Goal: Task Accomplishment & Management: Complete application form

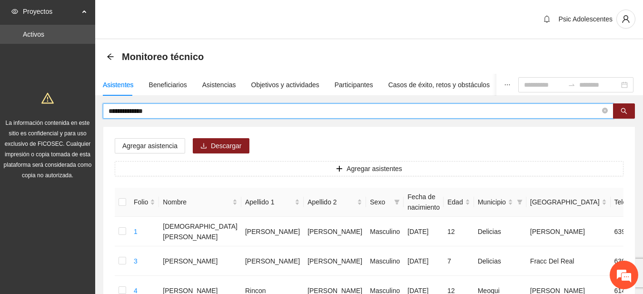
click at [188, 109] on input "**********" at bounding box center [355, 111] width 492 height 10
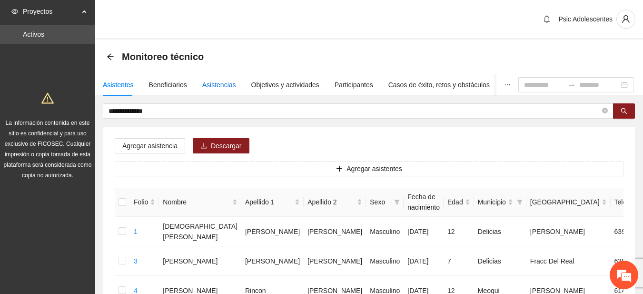
click at [215, 86] on div "Asistencias" at bounding box center [219, 85] width 34 height 10
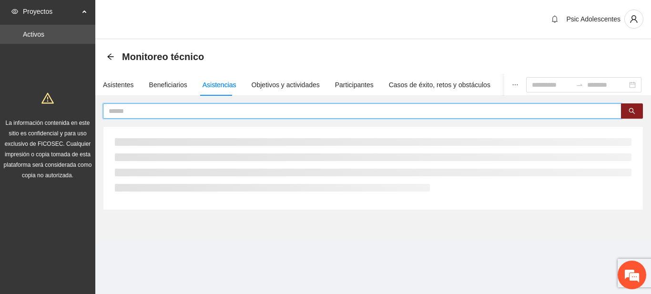
click at [167, 112] on input "text" at bounding box center [358, 111] width 499 height 10
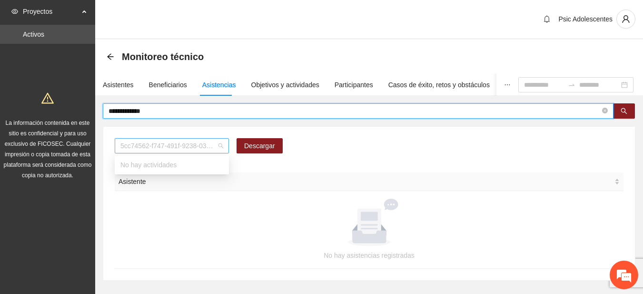
click at [223, 144] on span "5cc74562-f747-491f-9238-035ce2105999" at bounding box center [172, 146] width 103 height 14
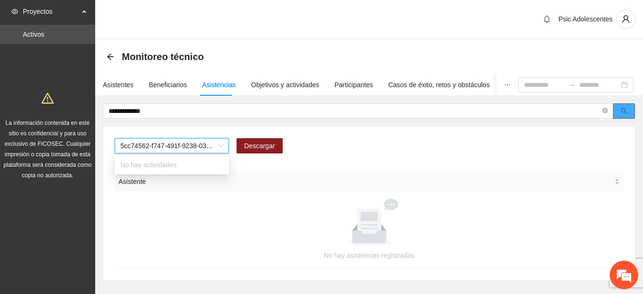
click at [630, 107] on button "button" at bounding box center [624, 110] width 22 height 15
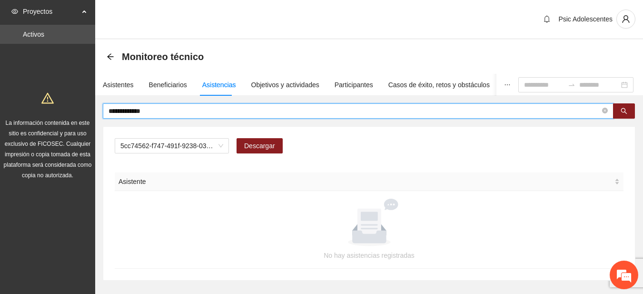
click at [167, 112] on input "**********" at bounding box center [355, 111] width 492 height 10
type input "**********"
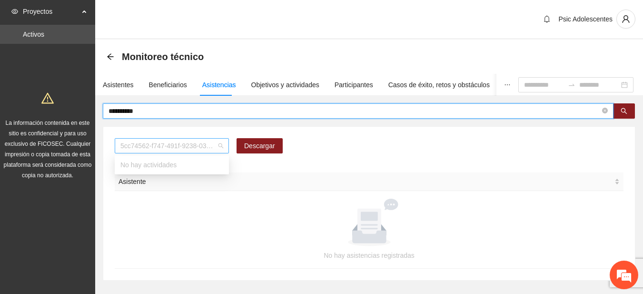
click at [221, 144] on span "5cc74562-f747-491f-9238-035ce2105999" at bounding box center [172, 146] width 103 height 14
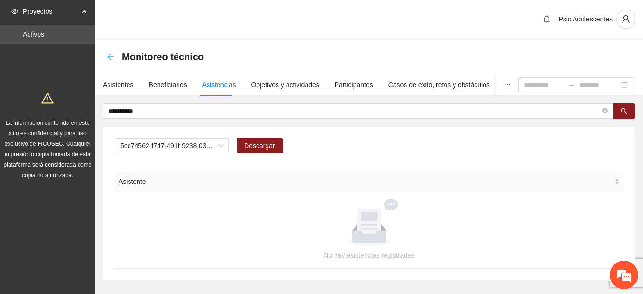
click at [114, 59] on icon "arrow-left" at bounding box center [111, 57] width 8 height 8
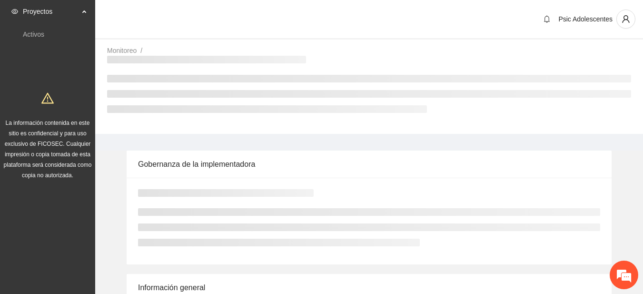
click at [111, 16] on div "Psic Adolescentes" at bounding box center [369, 20] width 548 height 40
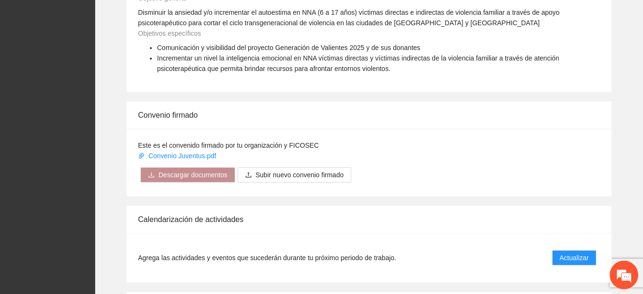
scroll to position [775, 0]
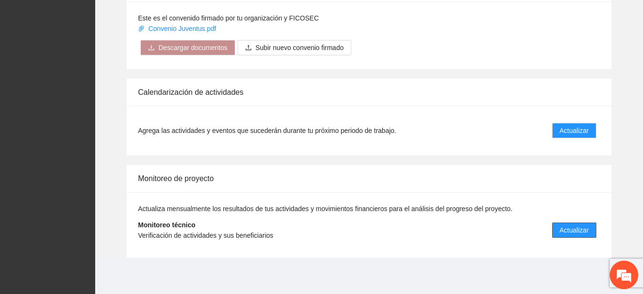
click at [581, 229] on span "Actualizar" at bounding box center [574, 230] width 29 height 10
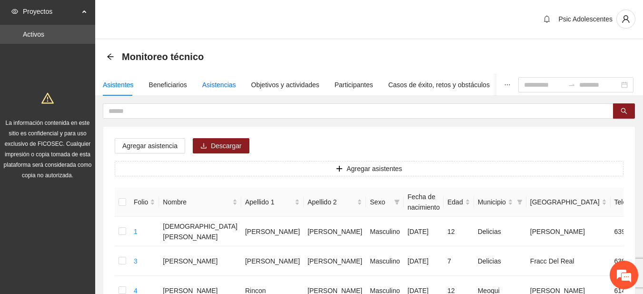
click at [209, 85] on div "Asistencias" at bounding box center [219, 85] width 34 height 10
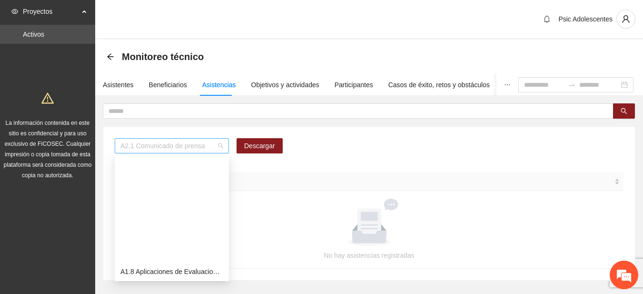
click at [220, 146] on span "A2.1 Comunicado de prensa" at bounding box center [172, 146] width 103 height 14
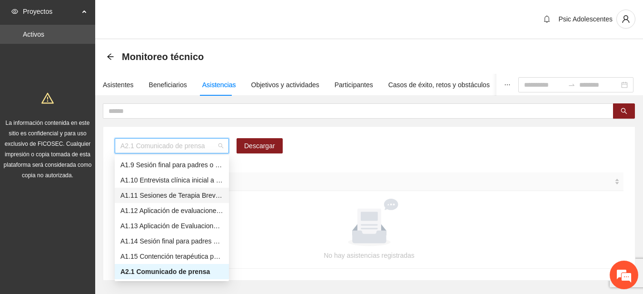
click at [157, 191] on div "A1.11 Sesiones de Terapia Breve Centrada en Soluciones para Adolescentes" at bounding box center [172, 195] width 103 height 10
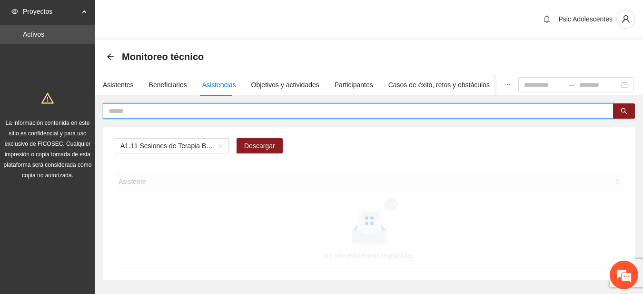
click at [156, 107] on input "text" at bounding box center [355, 111] width 492 height 10
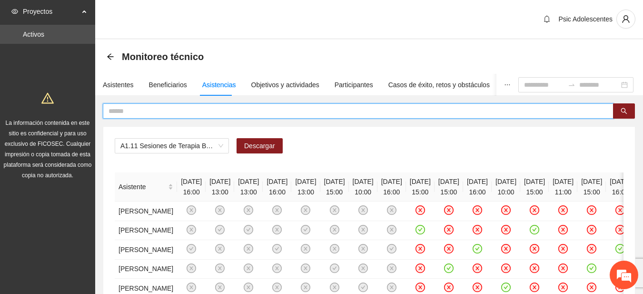
click at [156, 107] on input "text" at bounding box center [355, 111] width 492 height 10
type input "**********"
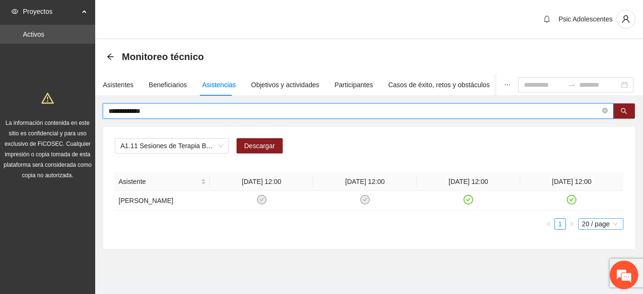
click at [599, 228] on div "20 / page" at bounding box center [601, 223] width 45 height 11
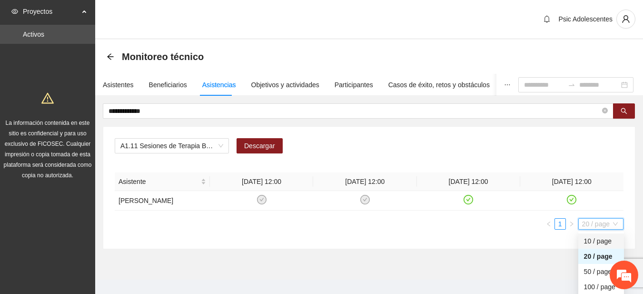
click at [594, 246] on div "10 / page" at bounding box center [601, 241] width 34 height 10
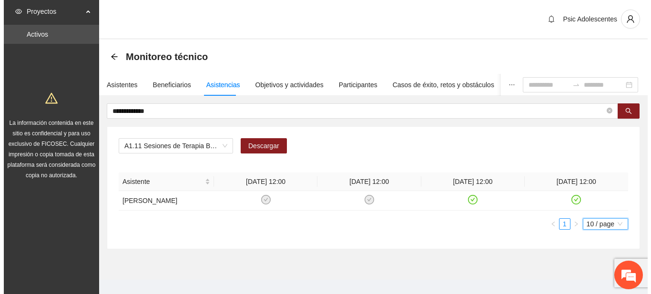
scroll to position [22, 0]
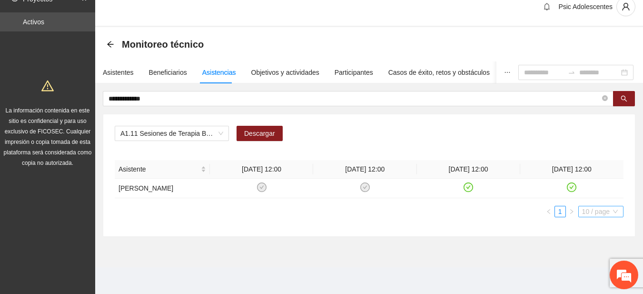
click at [588, 213] on span "10 / page" at bounding box center [602, 211] width 38 height 10
click at [589, 242] on div "20 / page" at bounding box center [601, 244] width 34 height 10
click at [203, 164] on div "Asistente" at bounding box center [163, 169] width 88 height 10
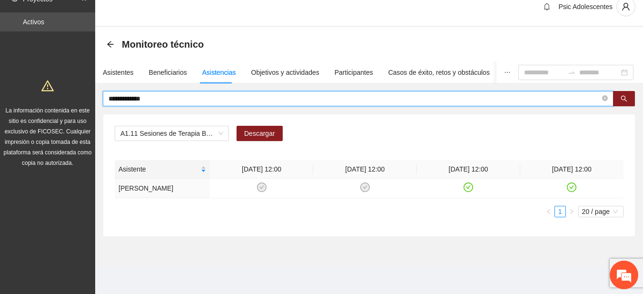
click at [152, 93] on input "**********" at bounding box center [355, 98] width 492 height 10
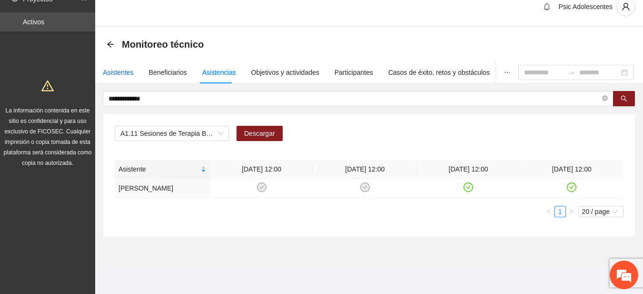
click at [115, 67] on div "Asistentes" at bounding box center [118, 72] width 31 height 10
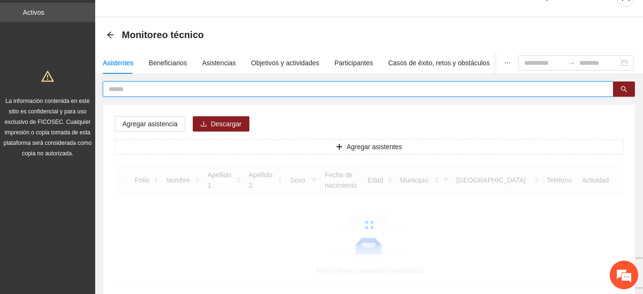
click at [138, 87] on input "text" at bounding box center [355, 89] width 492 height 10
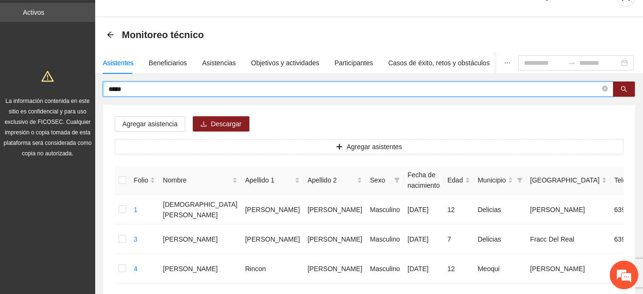
type input "*****"
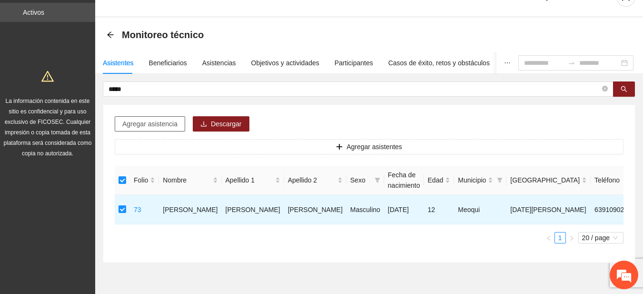
click at [165, 120] on span "Agregar asistencia" at bounding box center [149, 124] width 55 height 10
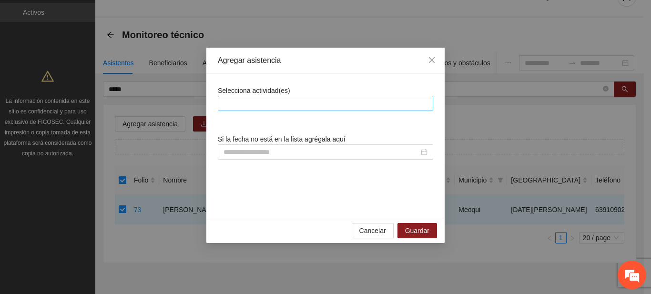
click at [236, 106] on div at bounding box center [325, 103] width 211 height 11
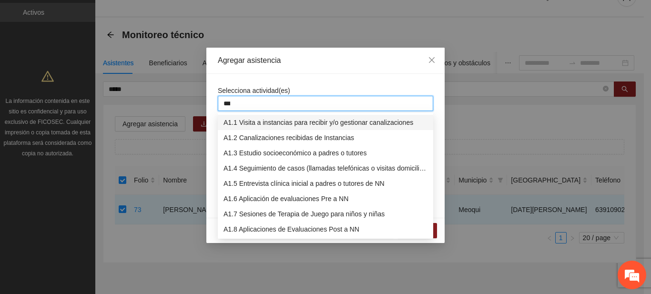
type input "****"
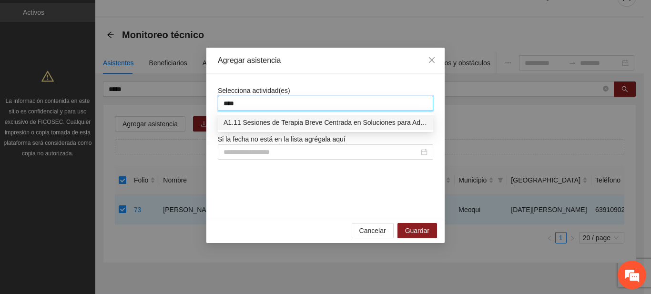
click at [246, 120] on div "A1.11 Sesiones de Terapia Breve Centrada en Soluciones para Adolescentes" at bounding box center [325, 122] width 204 height 10
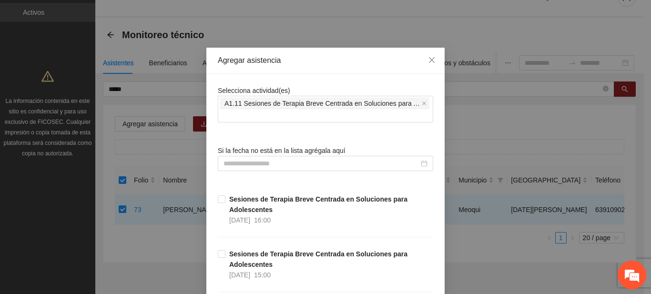
click at [359, 48] on div "Agregar asistencia" at bounding box center [325, 61] width 238 height 26
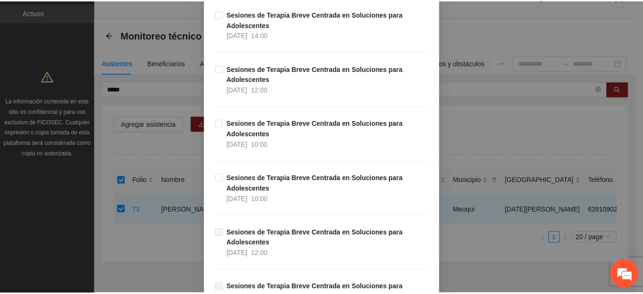
scroll to position [11420, 0]
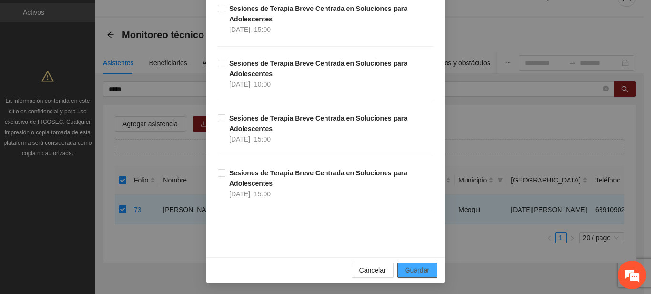
click at [421, 265] on span "Guardar" at bounding box center [417, 270] width 24 height 10
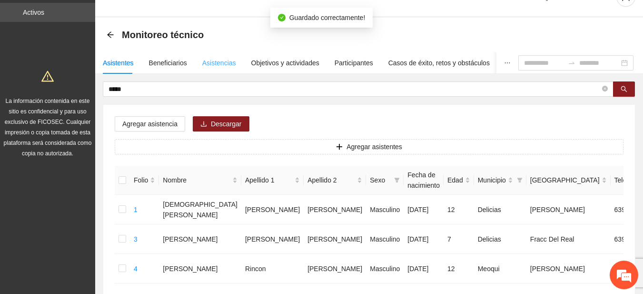
click at [221, 57] on div "Asistencias" at bounding box center [219, 63] width 34 height 22
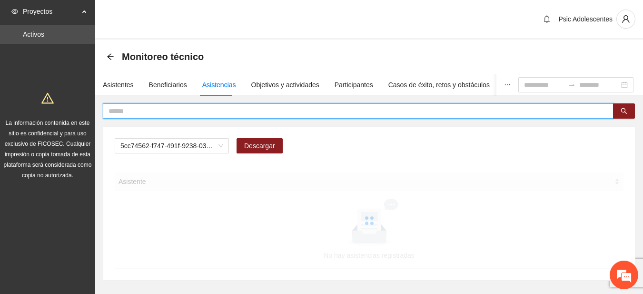
click at [198, 108] on input "text" at bounding box center [355, 111] width 492 height 10
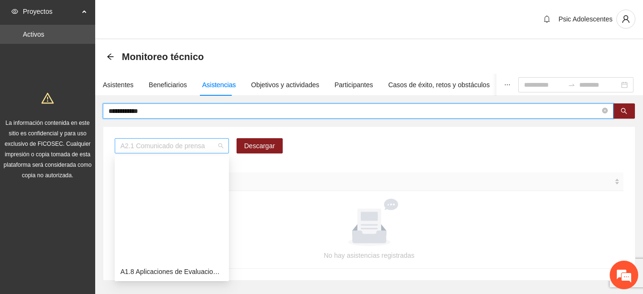
click at [223, 142] on span "A2.1 Comunicado de prensa" at bounding box center [172, 146] width 103 height 14
type input "**********"
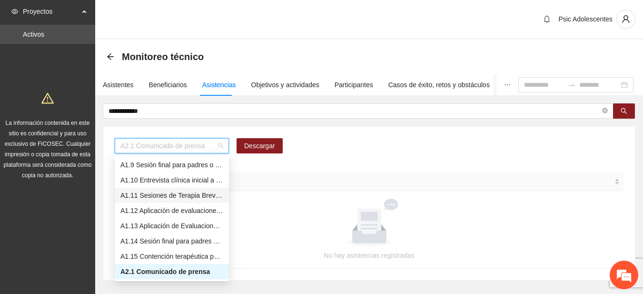
click at [156, 197] on div "A1.11 Sesiones de Terapia Breve Centrada en Soluciones para Adolescentes" at bounding box center [172, 195] width 103 height 10
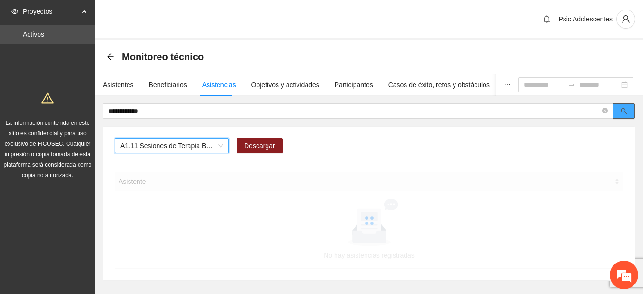
click at [623, 111] on icon "search" at bounding box center [624, 111] width 7 height 7
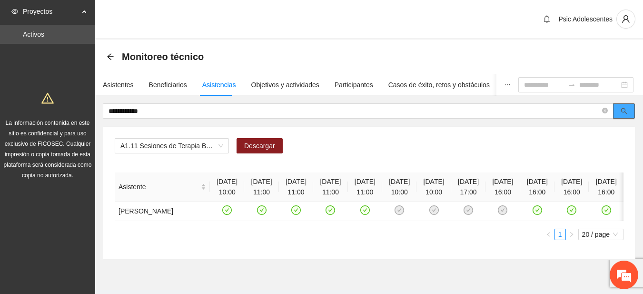
scroll to position [48, 0]
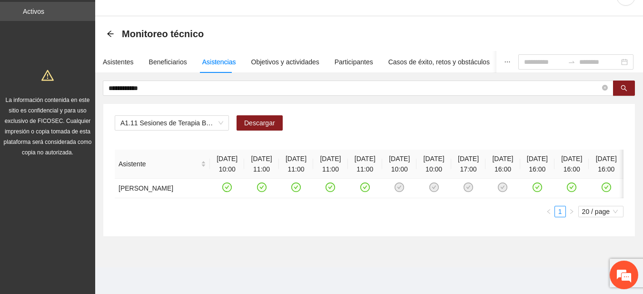
drag, startPoint x: 251, startPoint y: 203, endPoint x: 285, endPoint y: 204, distance: 33.8
click at [285, 198] on div "Asistente [DATE] 10:00 [DATE] 11:00 [DATE] 11:00 [DATE] 11:00 [DATE] 11:00 [DAT…" at bounding box center [369, 174] width 509 height 49
drag, startPoint x: 285, startPoint y: 204, endPoint x: 300, endPoint y: 230, distance: 29.7
click at [300, 225] on div "Asistente [DATE] 10:00 [DATE] 11:00 [DATE] 11:00 [DATE] 11:00 [DATE] 11:00 [DAT…" at bounding box center [369, 187] width 509 height 75
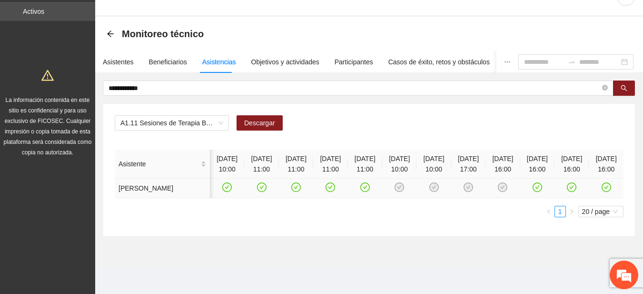
click at [362, 183] on icon "check-circle" at bounding box center [366, 187] width 8 height 8
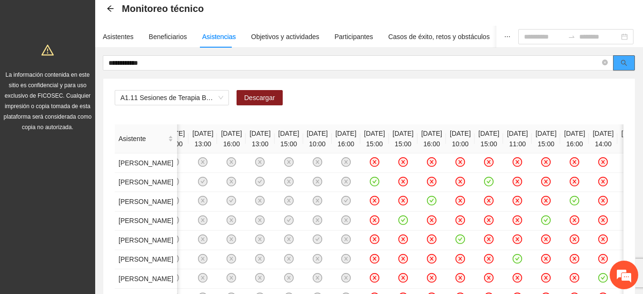
click at [625, 61] on icon "search" at bounding box center [624, 63] width 7 height 7
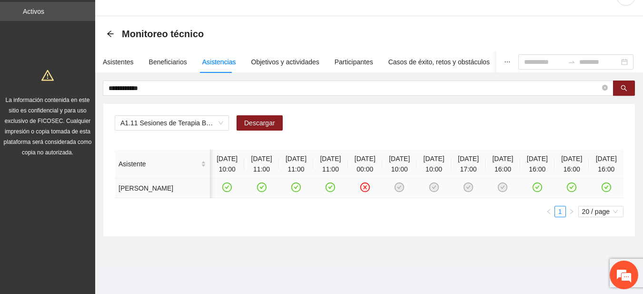
scroll to position [0, 0]
click at [361, 182] on icon "close-circle" at bounding box center [366, 187] width 10 height 10
click at [362, 183] on icon "check-circle" at bounding box center [366, 187] width 8 height 8
click at [446, 265] on section "**********" at bounding box center [369, 142] width 548 height 251
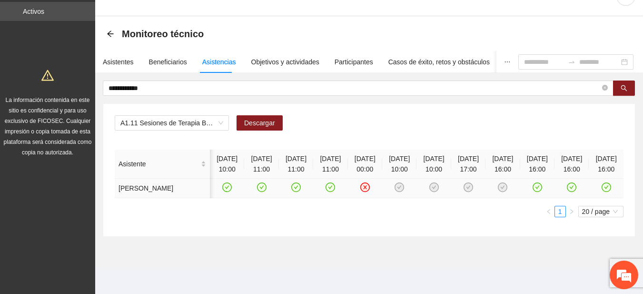
click at [479, 225] on div "Asistente [DATE] 10:00 [DATE] 11:00 [DATE] 11:00 [DATE] 11:00 [DATE] 00:00 [DAT…" at bounding box center [369, 187] width 509 height 75
click at [438, 104] on div "A1.11 Sesiones de [MEDICAL_DATA] para Adolescentes Descargar Asistente [DATE] 1…" at bounding box center [369, 170] width 532 height 132
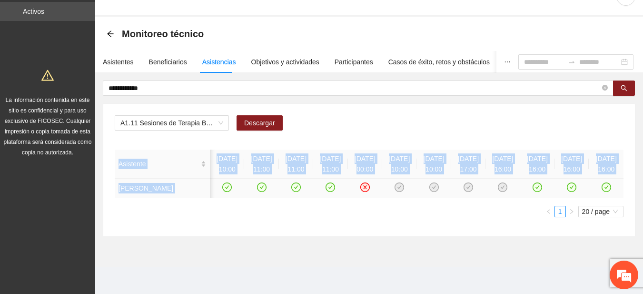
drag, startPoint x: 523, startPoint y: 211, endPoint x: 553, endPoint y: 208, distance: 30.1
click at [553, 208] on div "Asistente [DATE] 10:00 [DATE] 11:00 [DATE] 11:00 [DATE] 11:00 [DATE] 00:00 [DAT…" at bounding box center [369, 184] width 509 height 68
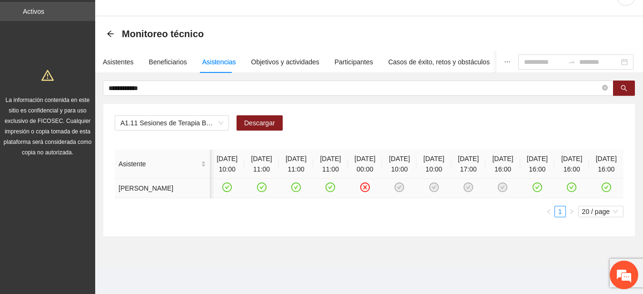
drag, startPoint x: 202, startPoint y: 70, endPoint x: 200, endPoint y: 20, distance: 50.0
click at [200, 20] on section "**********" at bounding box center [369, 142] width 548 height 251
click at [112, 26] on div "Monitoreo técnico" at bounding box center [158, 33] width 103 height 15
click at [112, 30] on icon "arrow-left" at bounding box center [111, 34] width 8 height 8
